Goal: Task Accomplishment & Management: Manage account settings

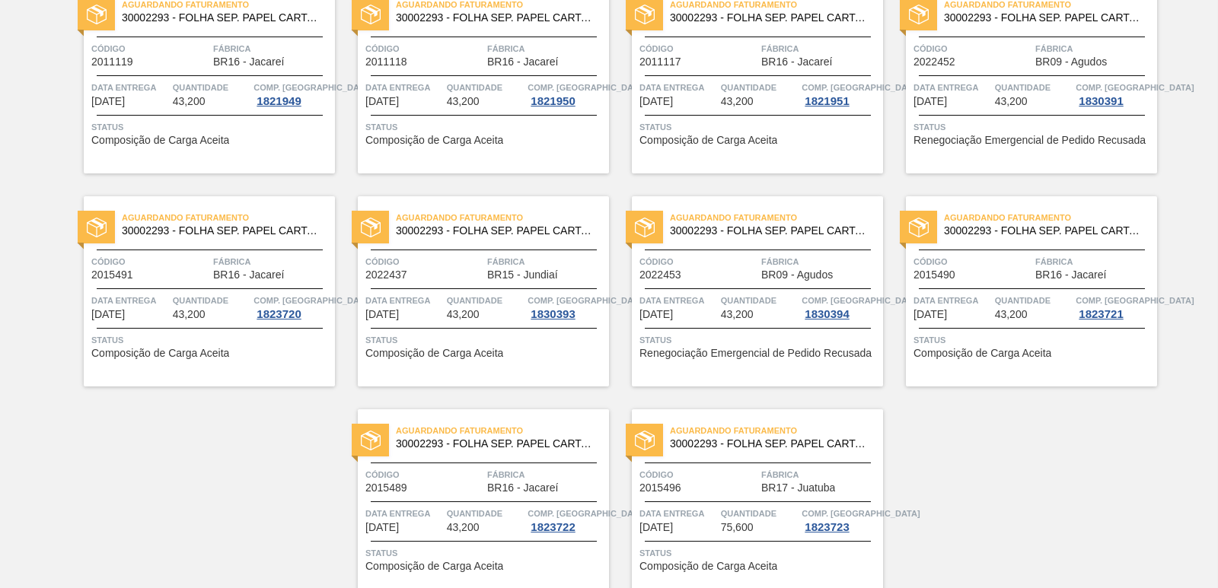
scroll to position [2352, 0]
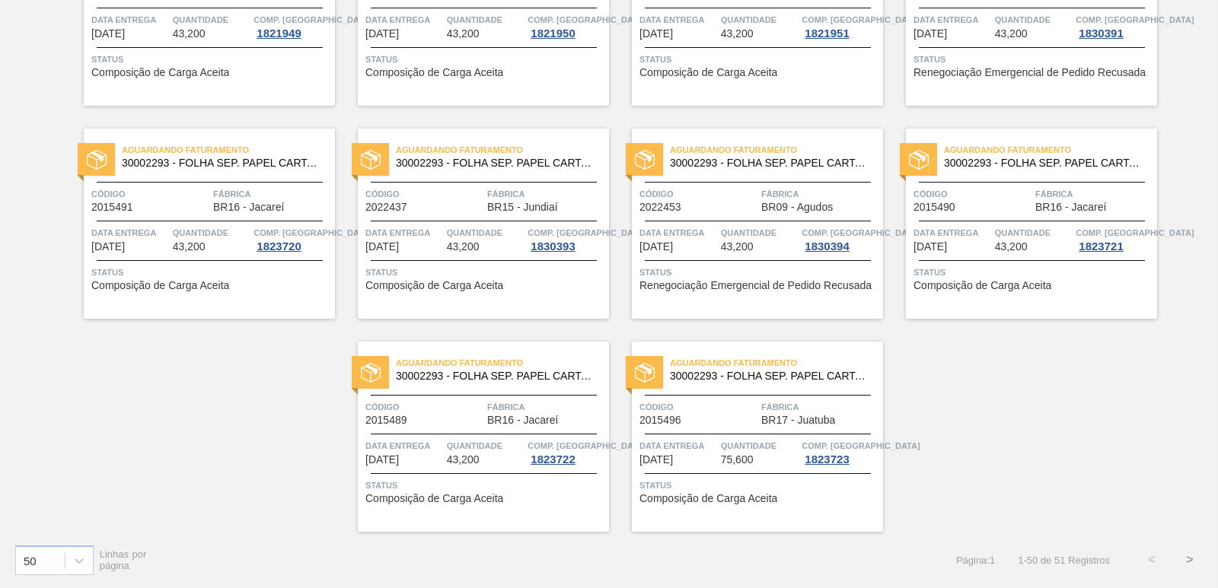
click at [1189, 562] on button ">" at bounding box center [1190, 560] width 38 height 38
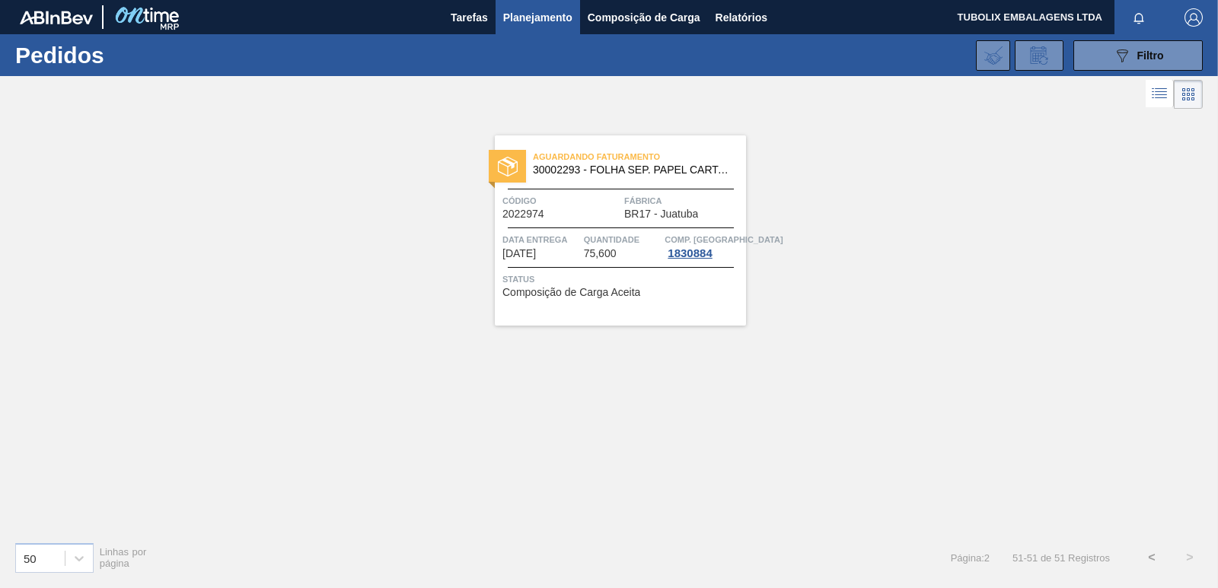
scroll to position [0, 0]
click at [1145, 553] on button "<" at bounding box center [1152, 558] width 38 height 38
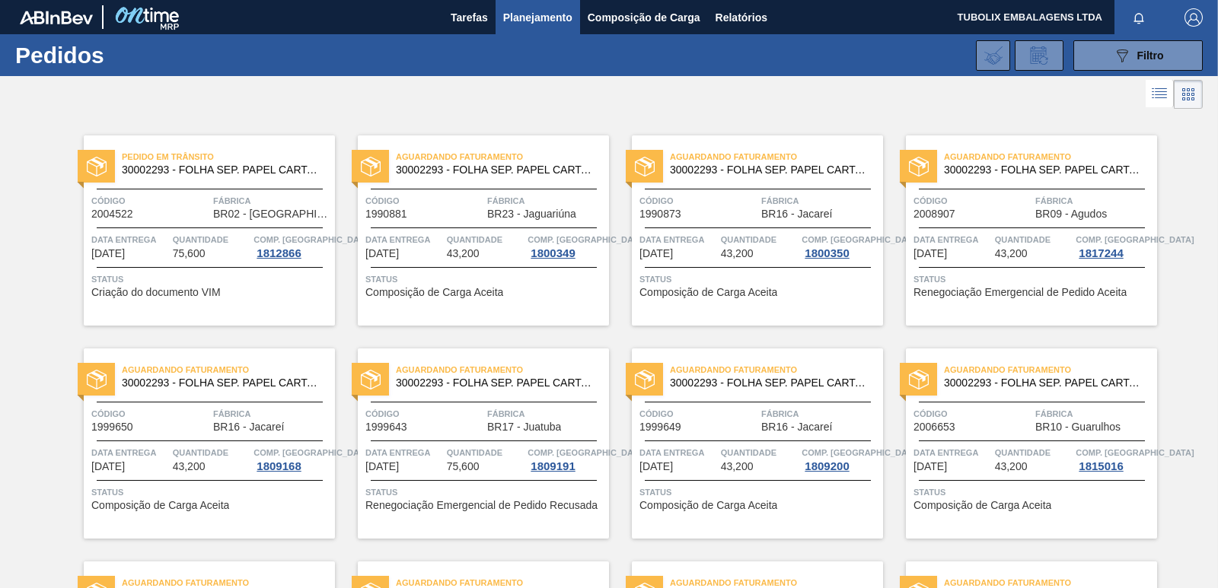
click at [1186, 11] on img "button" at bounding box center [1194, 17] width 18 height 18
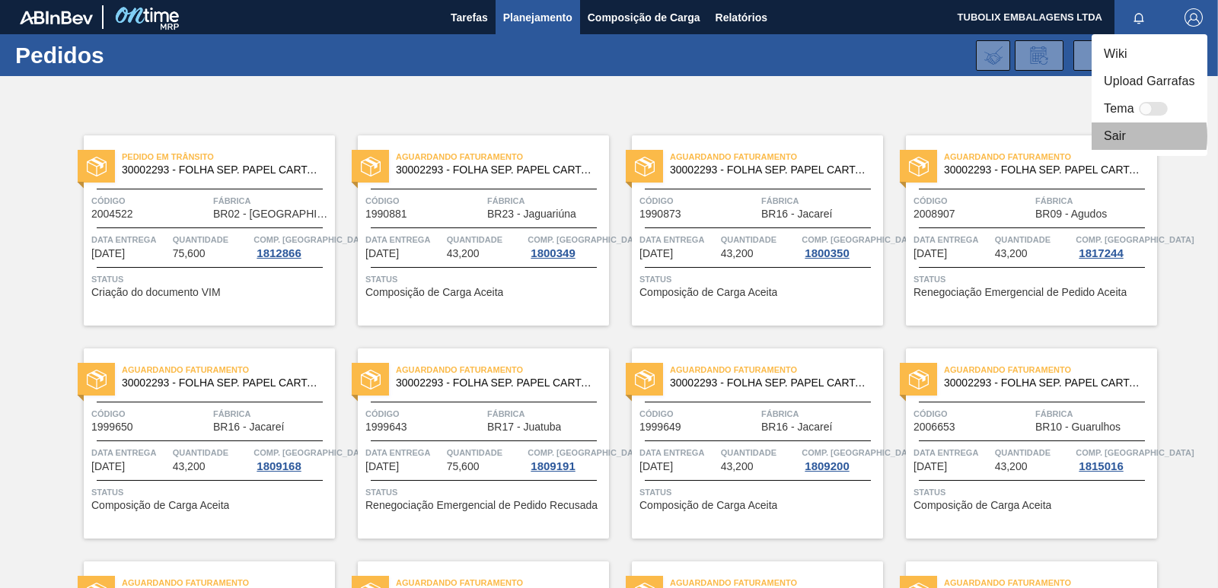
click at [1109, 136] on li "Sair" at bounding box center [1150, 136] width 116 height 27
